Goal: Task Accomplishment & Management: Use online tool/utility

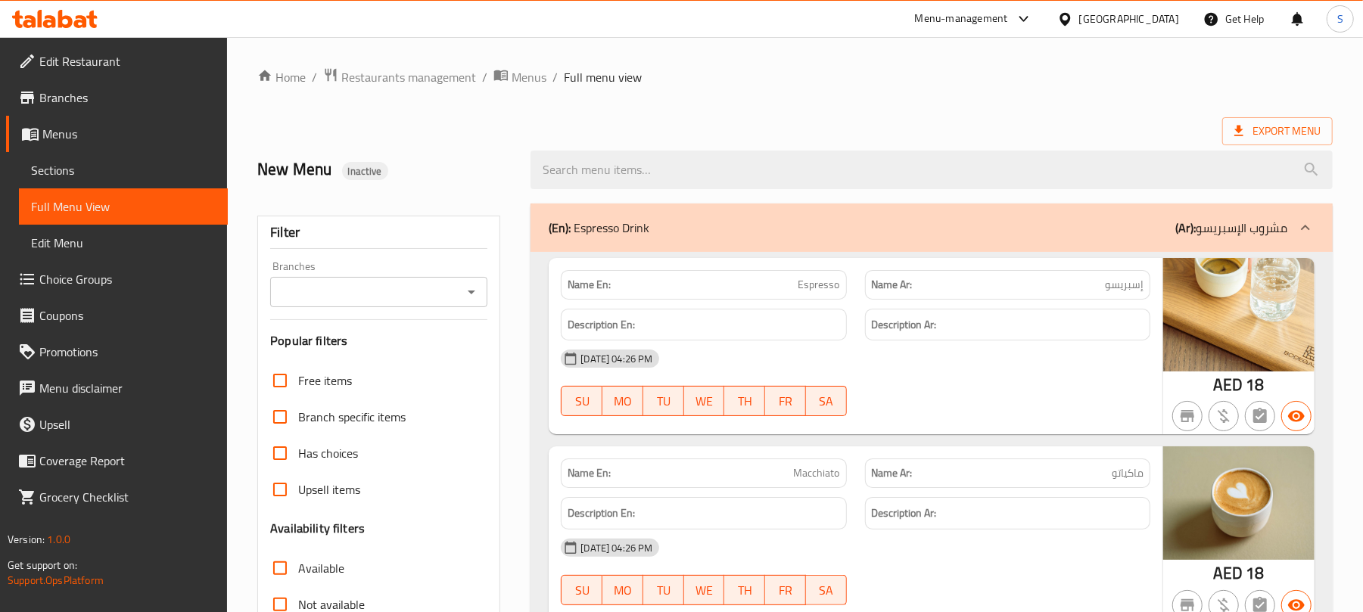
click at [37, 12] on icon at bounding box center [55, 19] width 86 height 18
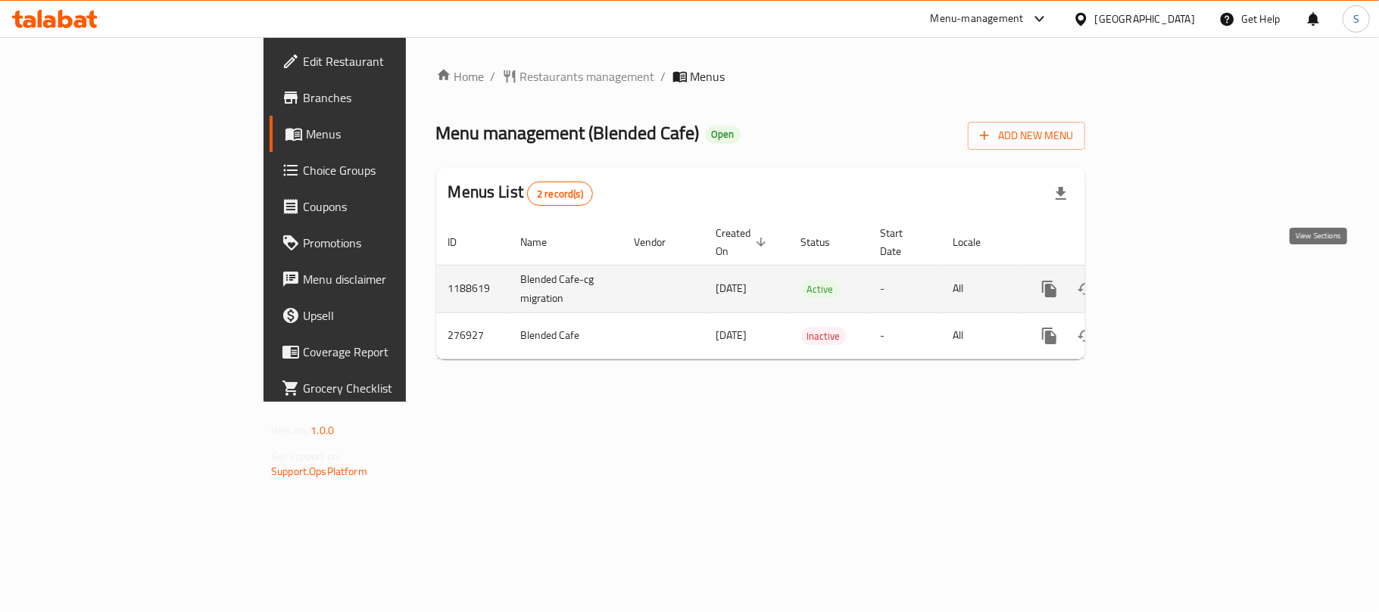
click at [1167, 280] on icon "enhanced table" at bounding box center [1158, 289] width 18 height 18
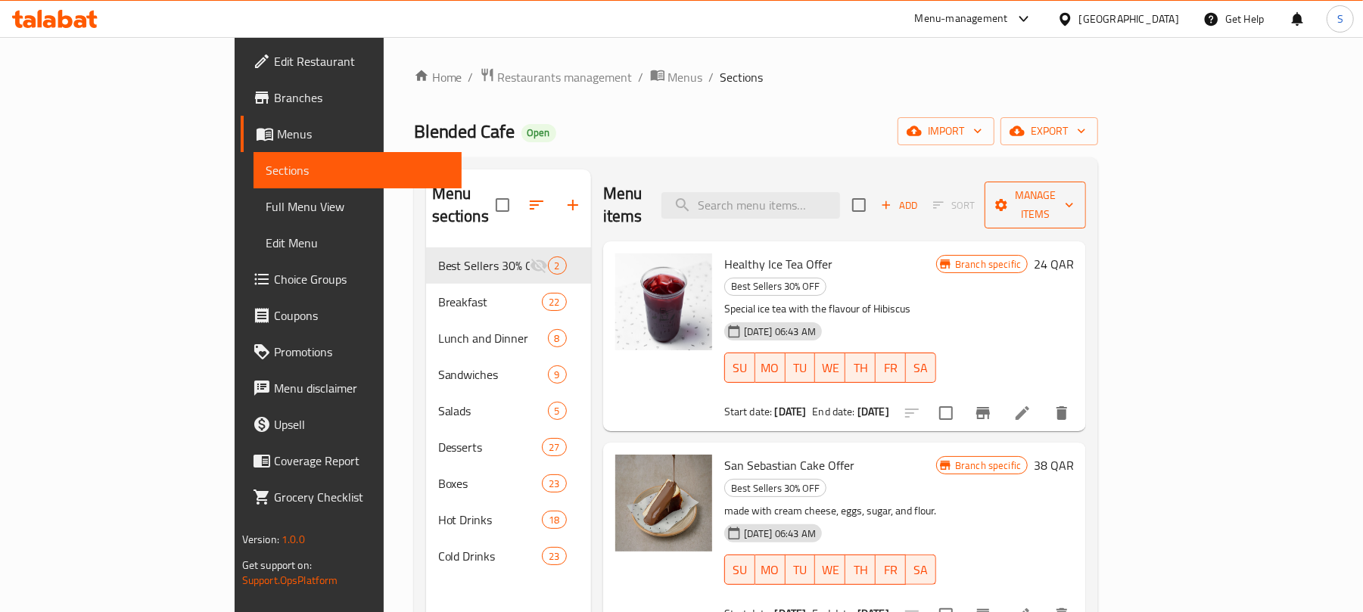
click at [1074, 201] on span "Manage items" at bounding box center [1035, 205] width 77 height 38
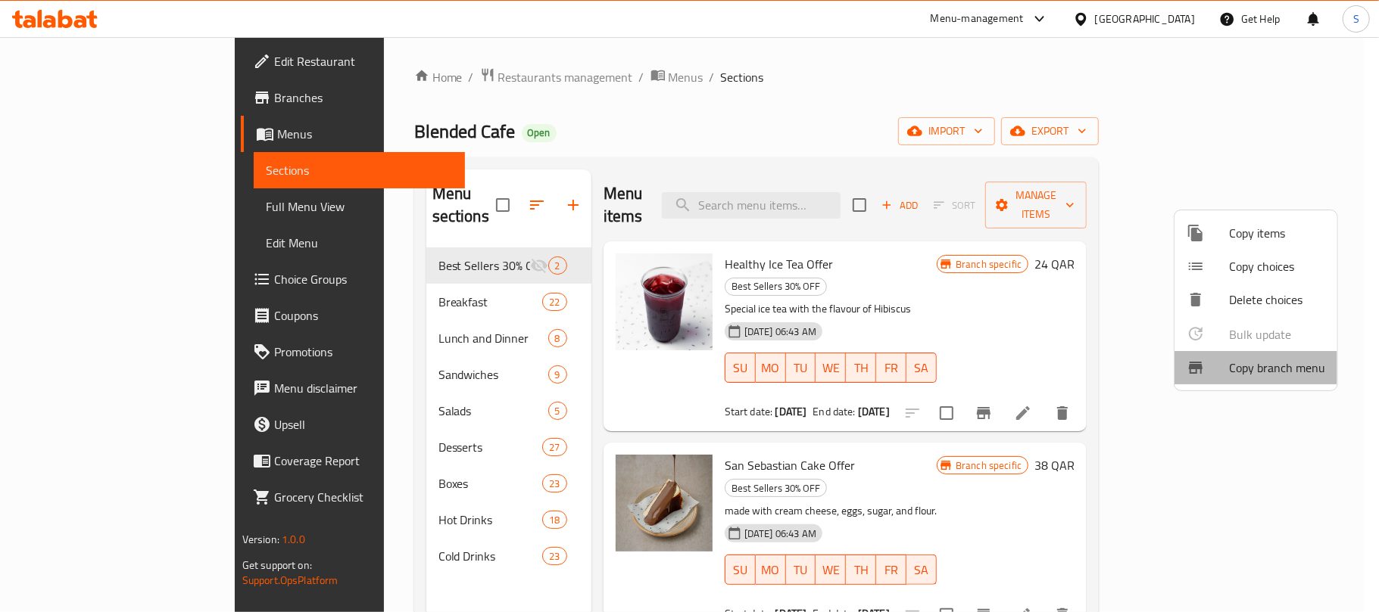
click at [1254, 366] on span "Copy branch menu" at bounding box center [1277, 368] width 96 height 18
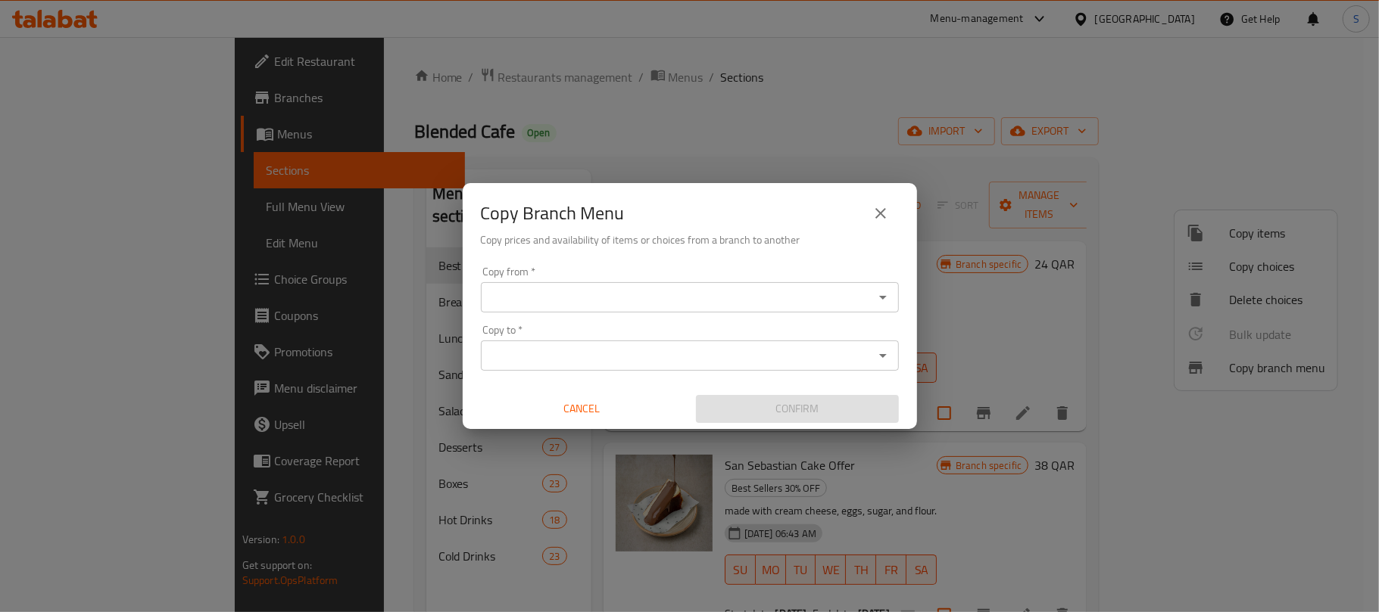
click at [646, 301] on input "Copy from   *" at bounding box center [677, 297] width 384 height 21
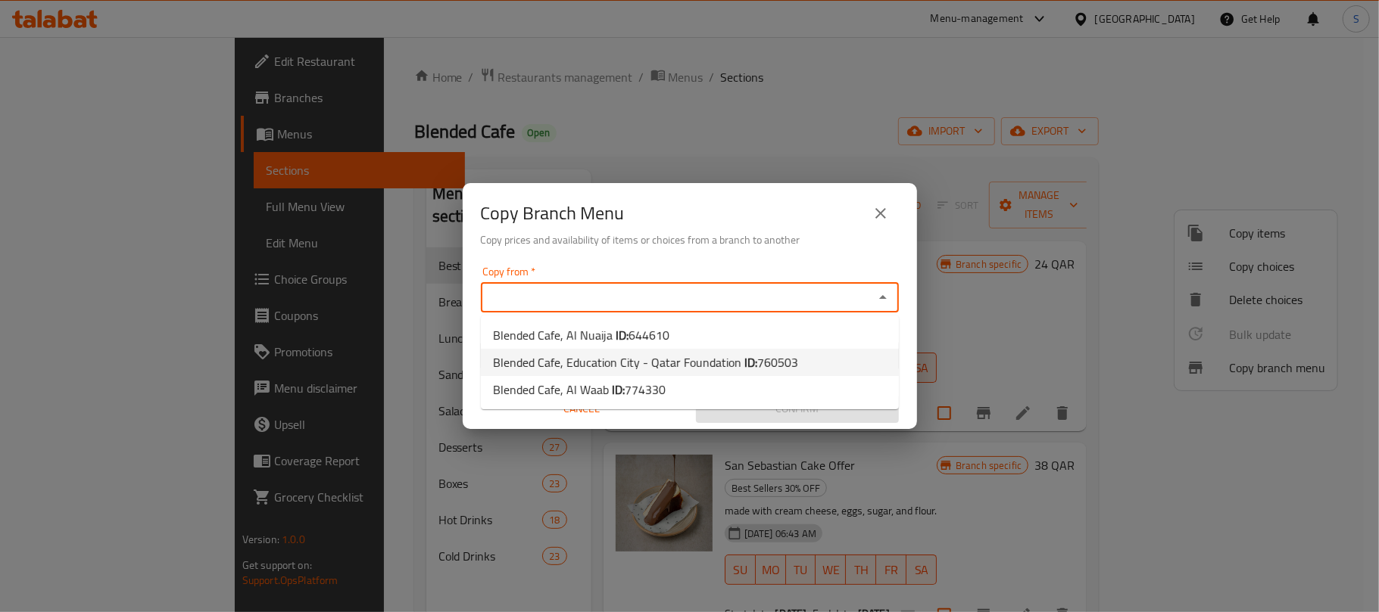
click at [649, 359] on span "Blended Cafe, Education City - Qatar Foundation ID: 760503" at bounding box center [645, 363] width 305 height 18
type input "Blended Cafe, Education City - Qatar Foundation"
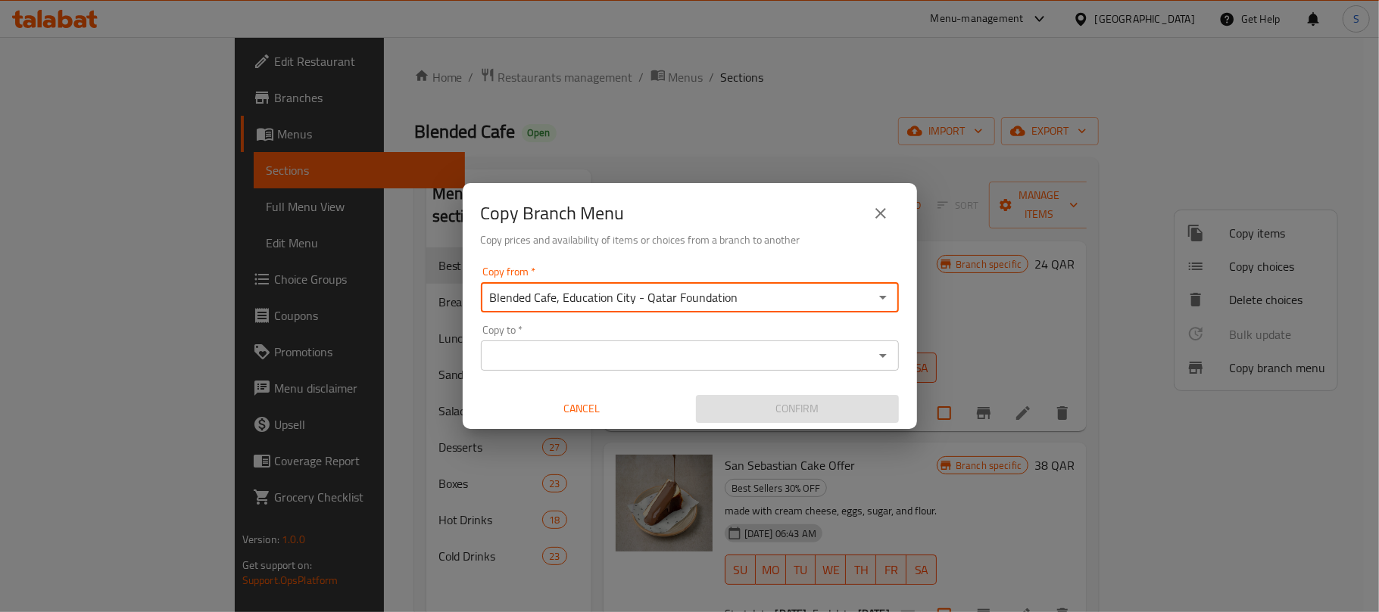
click at [642, 368] on div "Copy to *" at bounding box center [690, 356] width 418 height 30
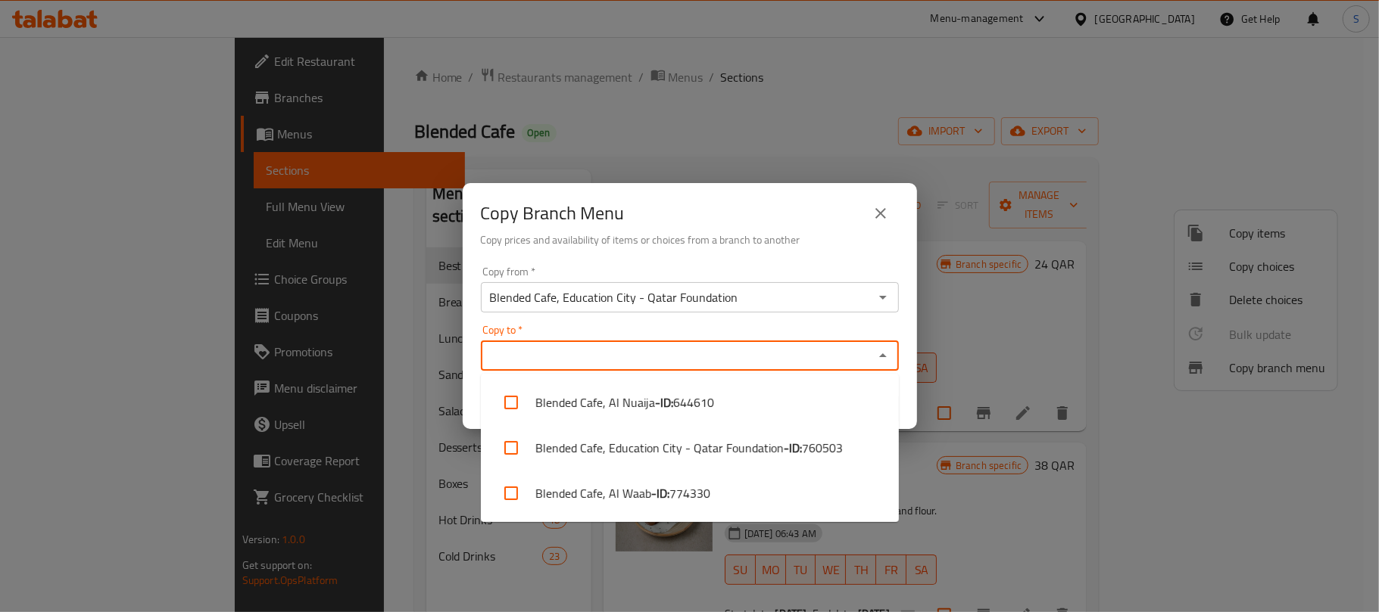
click at [640, 363] on input "Copy to   *" at bounding box center [677, 355] width 384 height 21
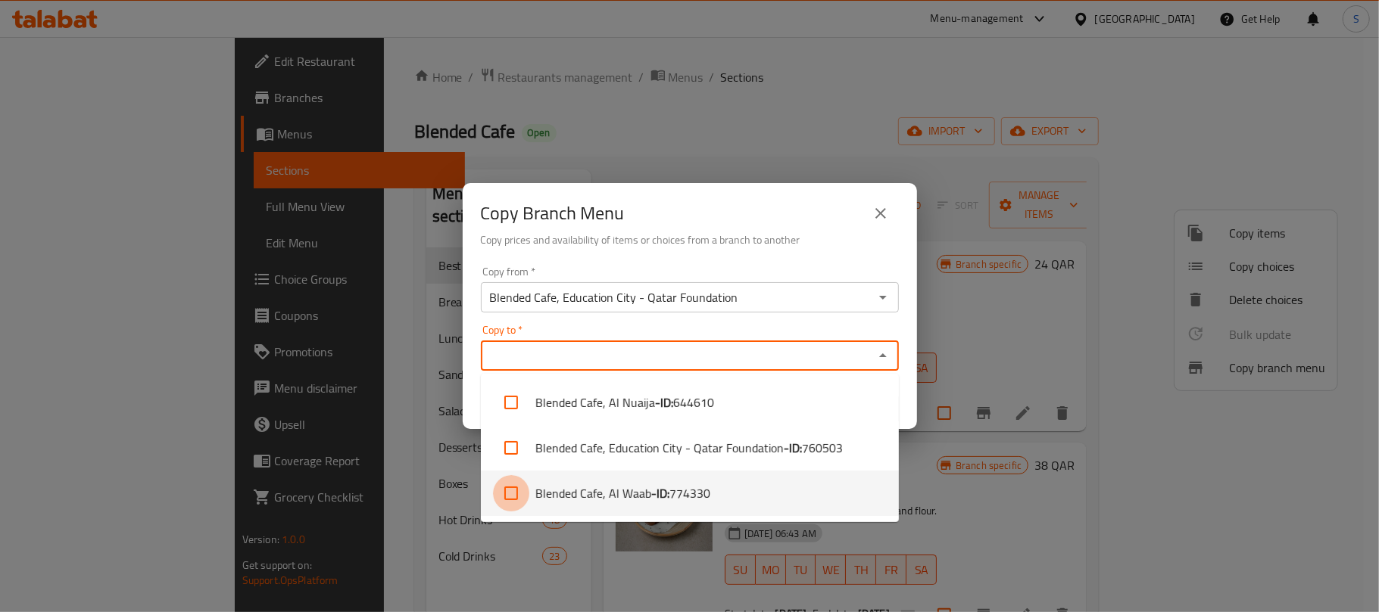
click at [513, 494] on input "checkbox" at bounding box center [511, 493] width 36 height 36
checkbox input "true"
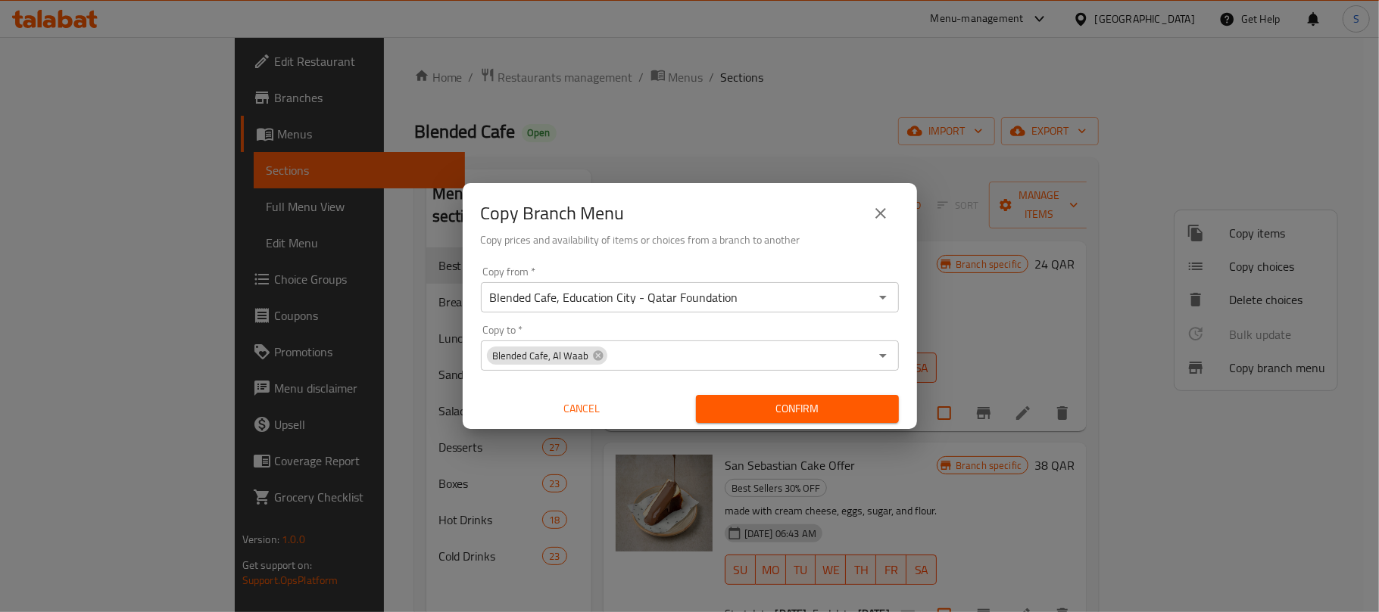
click at [719, 216] on div "Copy Branch Menu" at bounding box center [690, 213] width 418 height 36
click at [776, 400] on span "Confirm" at bounding box center [797, 409] width 179 height 19
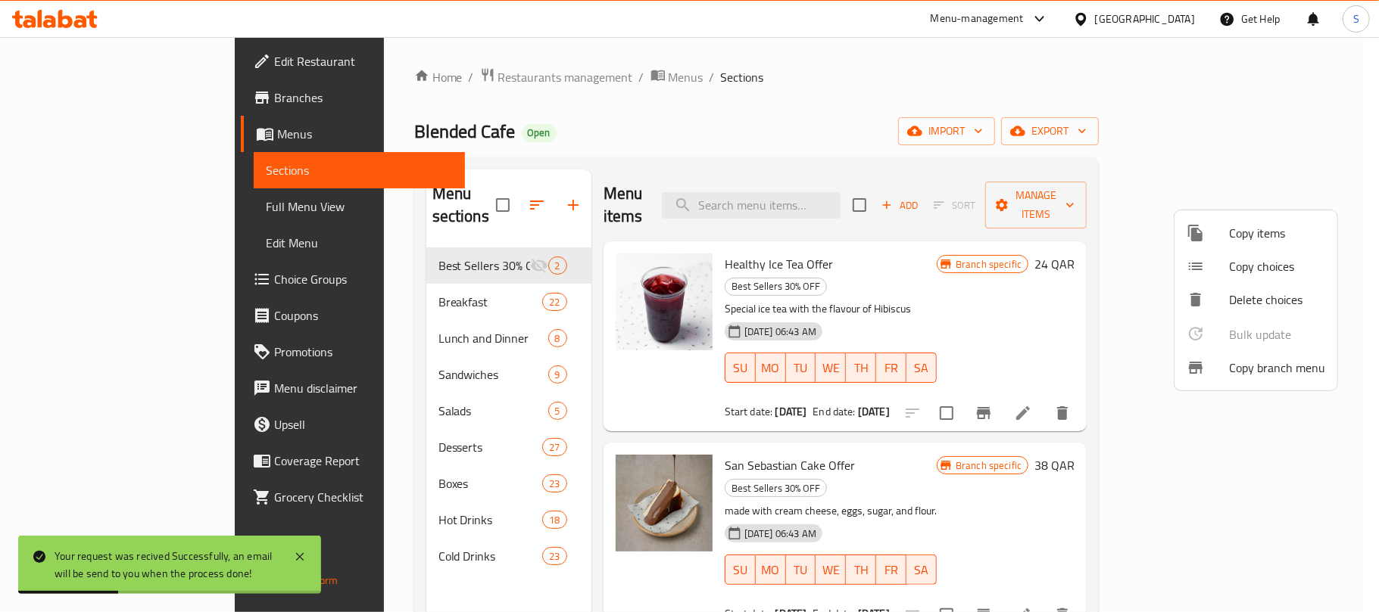
scroll to position [213, 0]
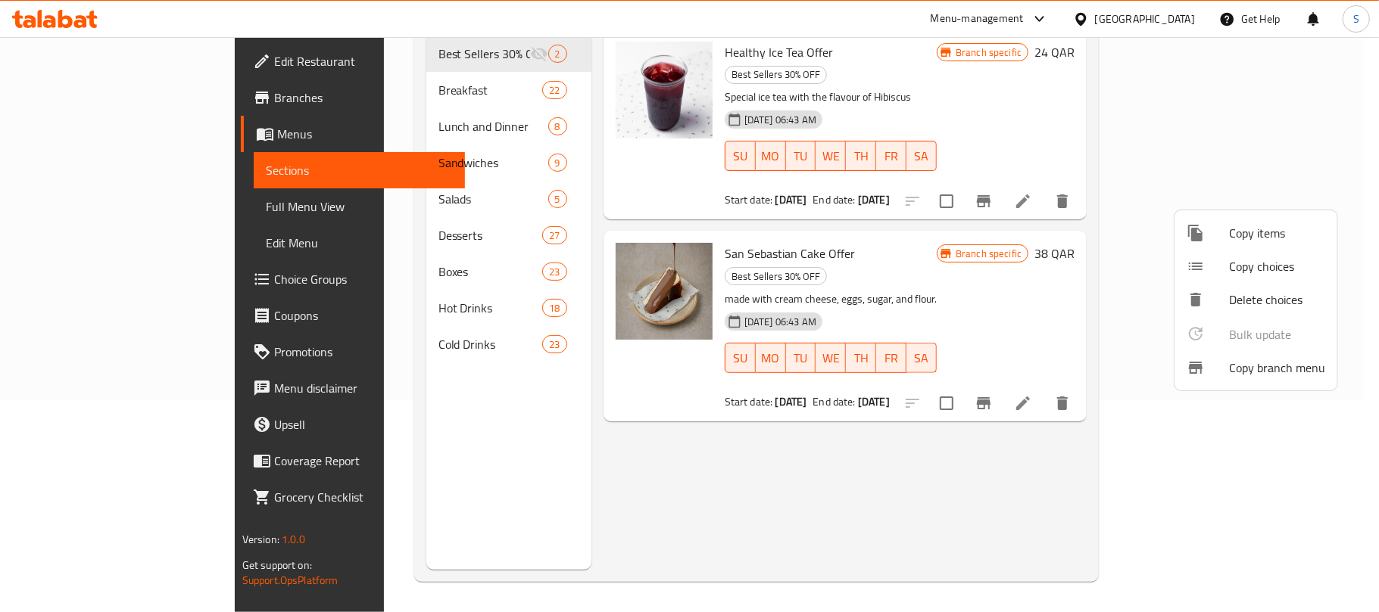
click at [328, 428] on div at bounding box center [689, 306] width 1379 height 612
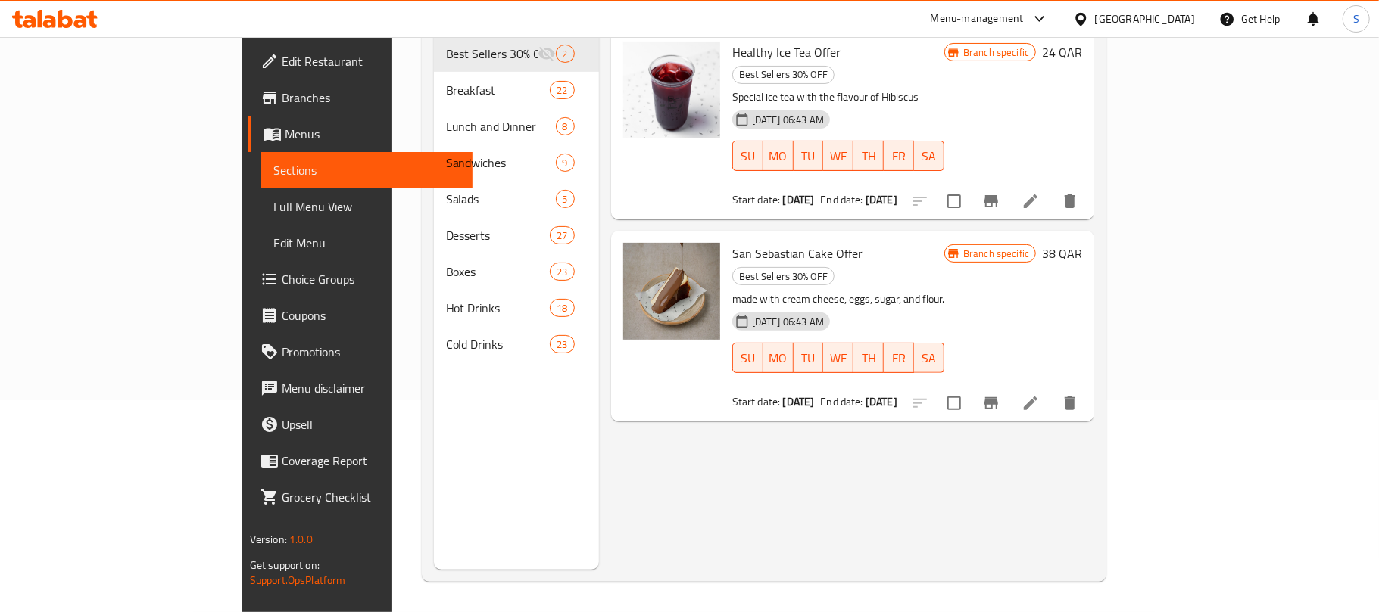
scroll to position [0, 0]
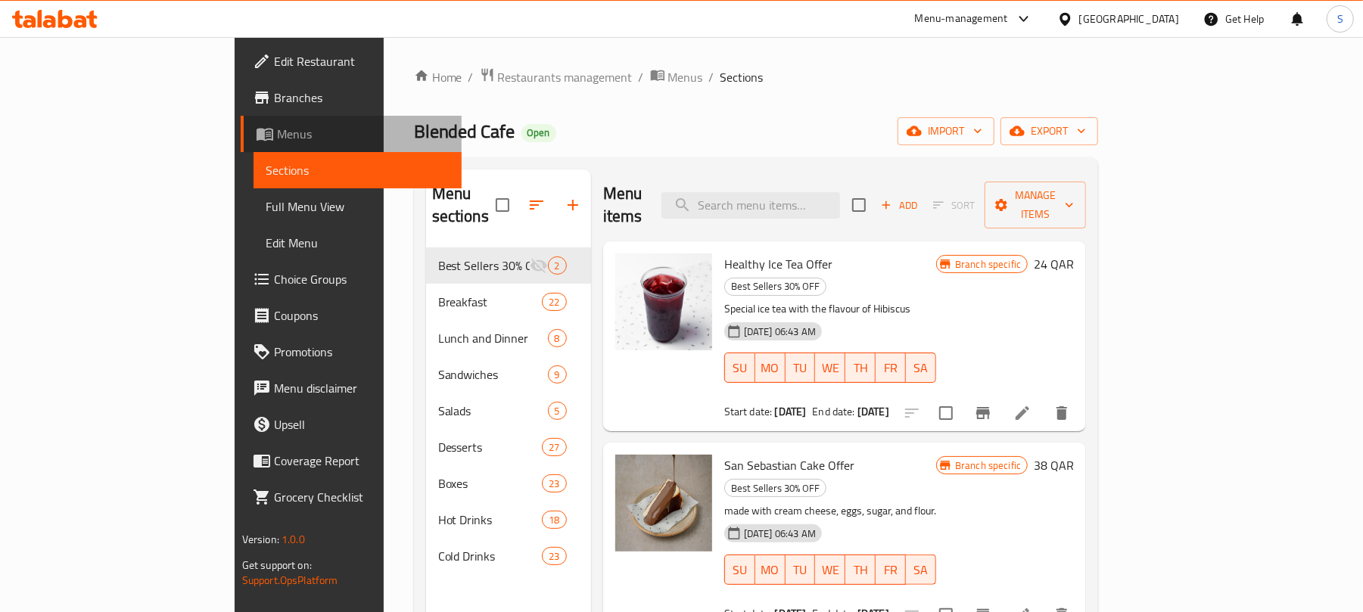
click at [277, 131] on span "Menus" at bounding box center [363, 134] width 173 height 18
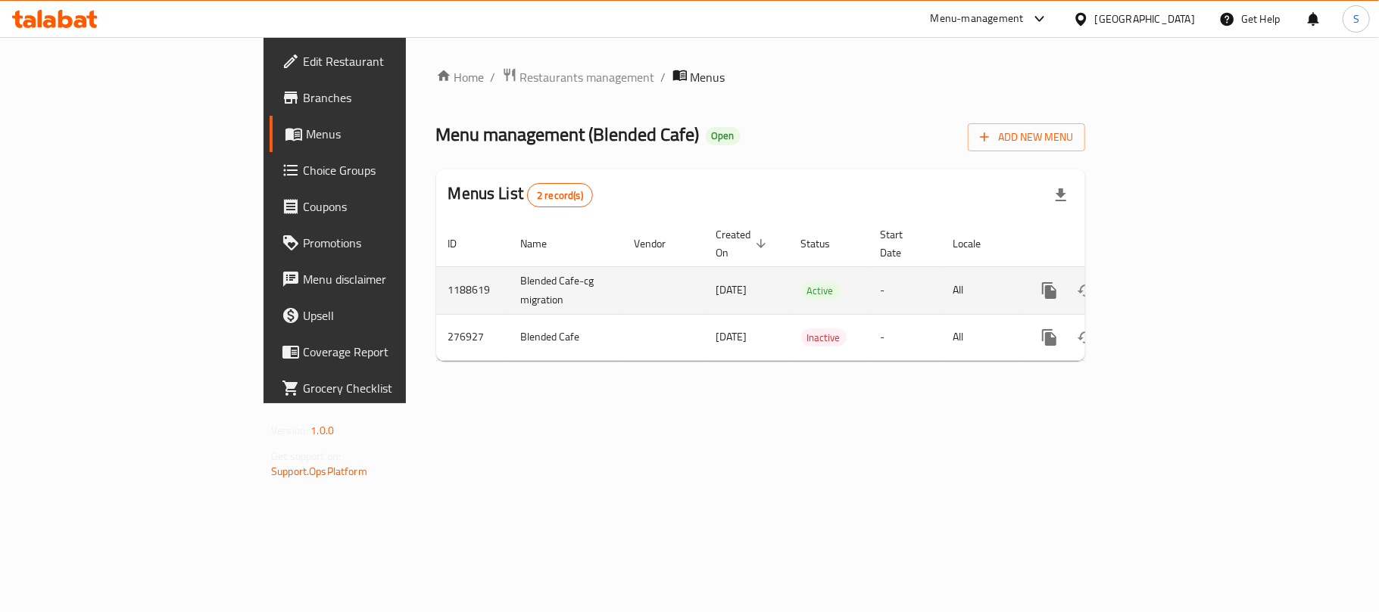
click at [436, 276] on td "1188619" at bounding box center [472, 290] width 73 height 48
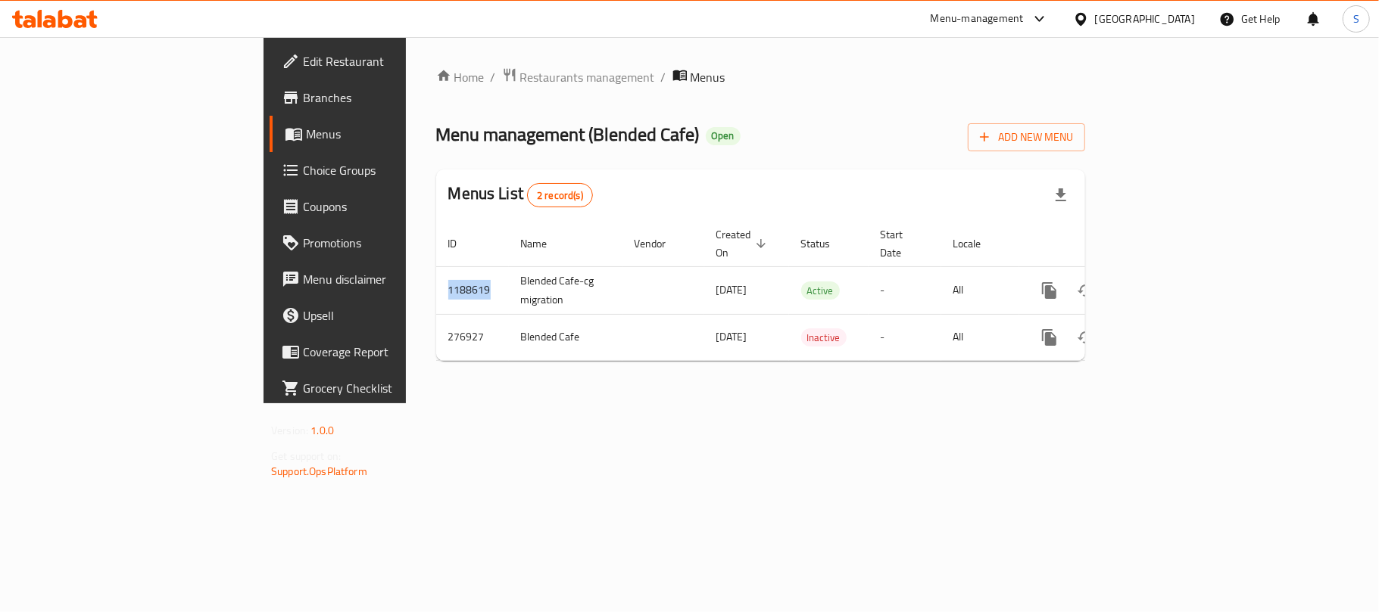
copy td "1188619"
click at [303, 89] on span "Branches" at bounding box center [392, 98] width 179 height 18
